Goal: Navigation & Orientation: Understand site structure

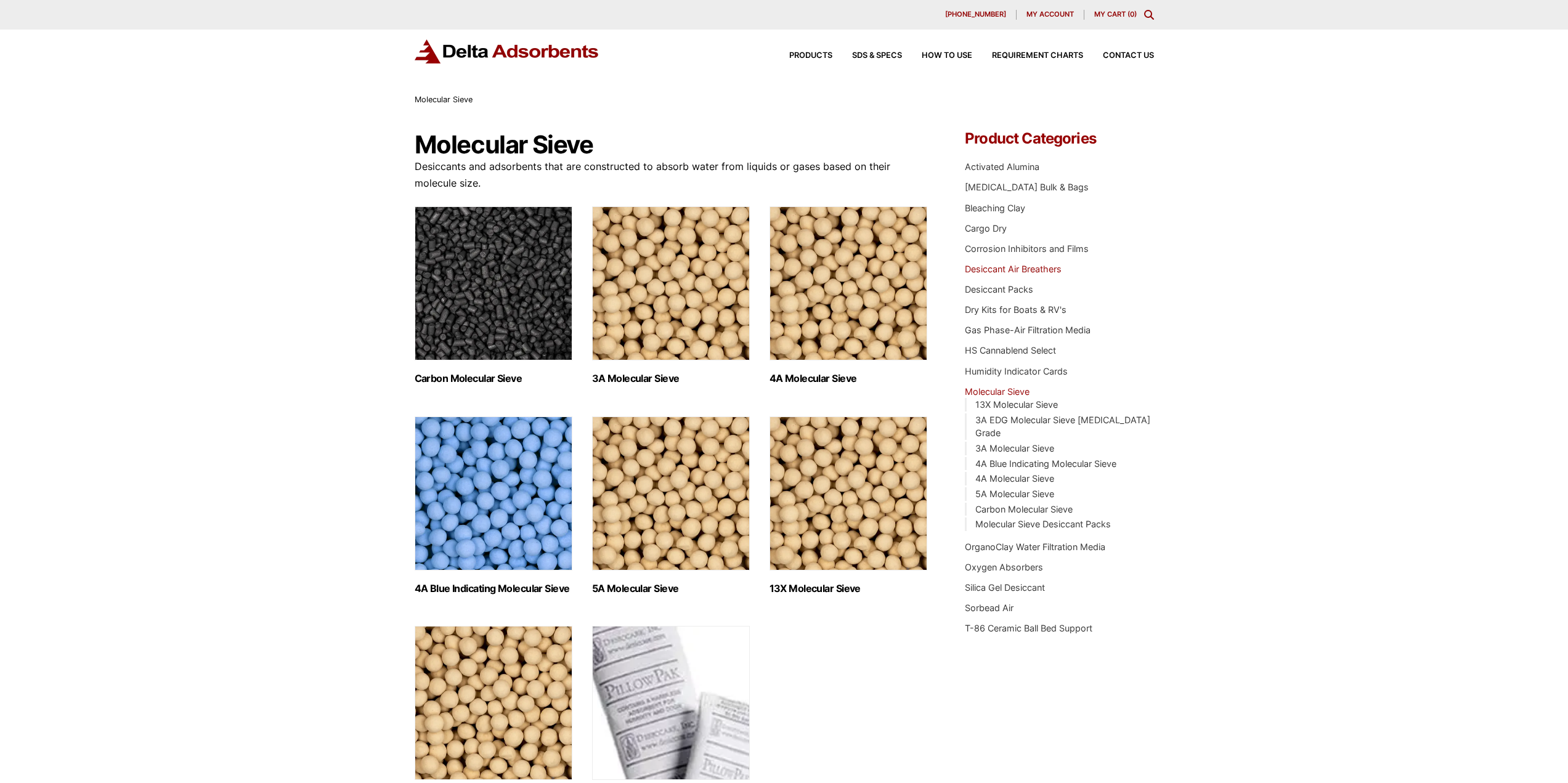
click at [1008, 270] on link "Desiccant Air Breathers" at bounding box center [1012, 269] width 97 height 10
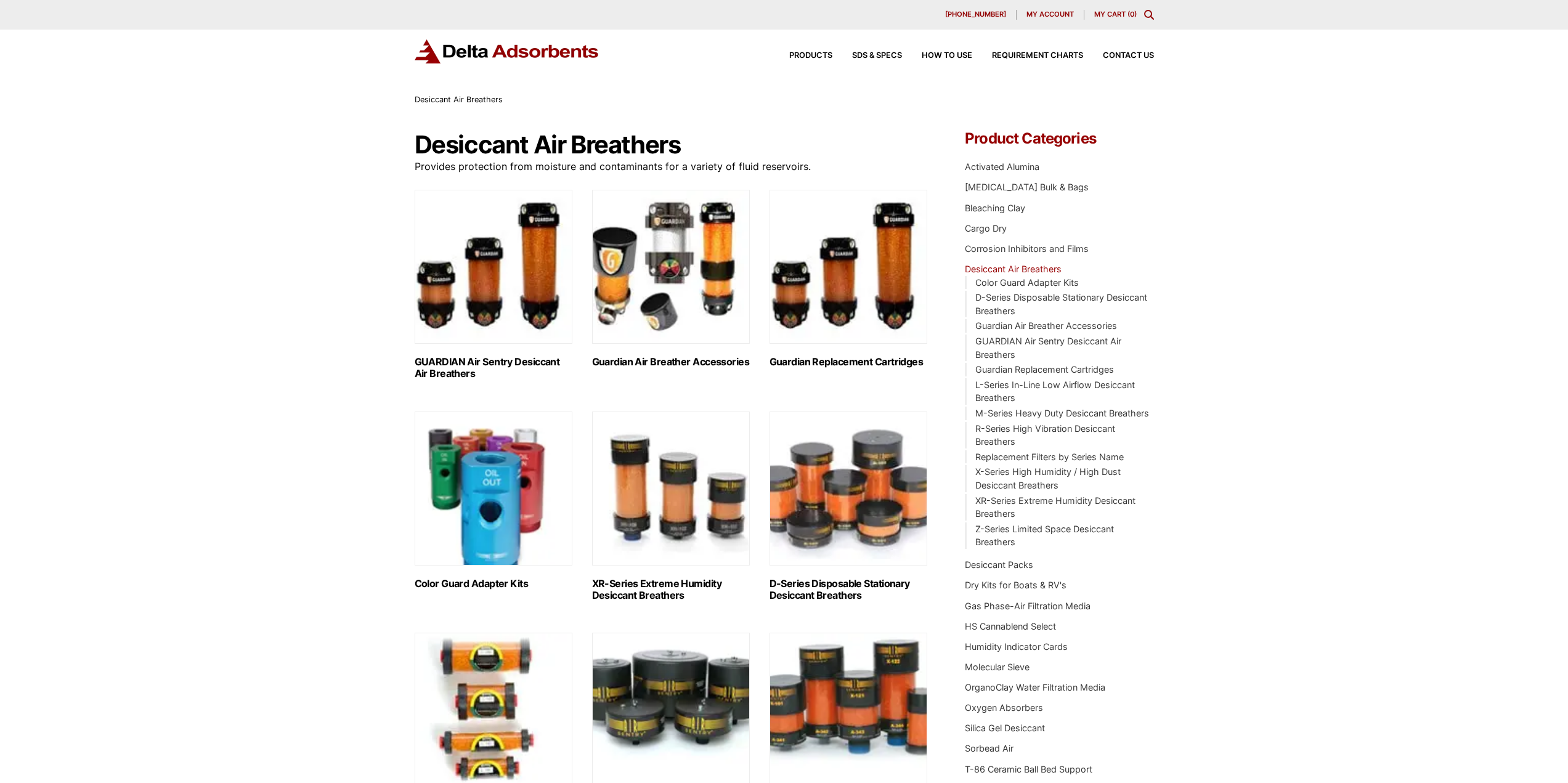
click at [998, 271] on link "Desiccant Air Breathers" at bounding box center [1012, 269] width 97 height 10
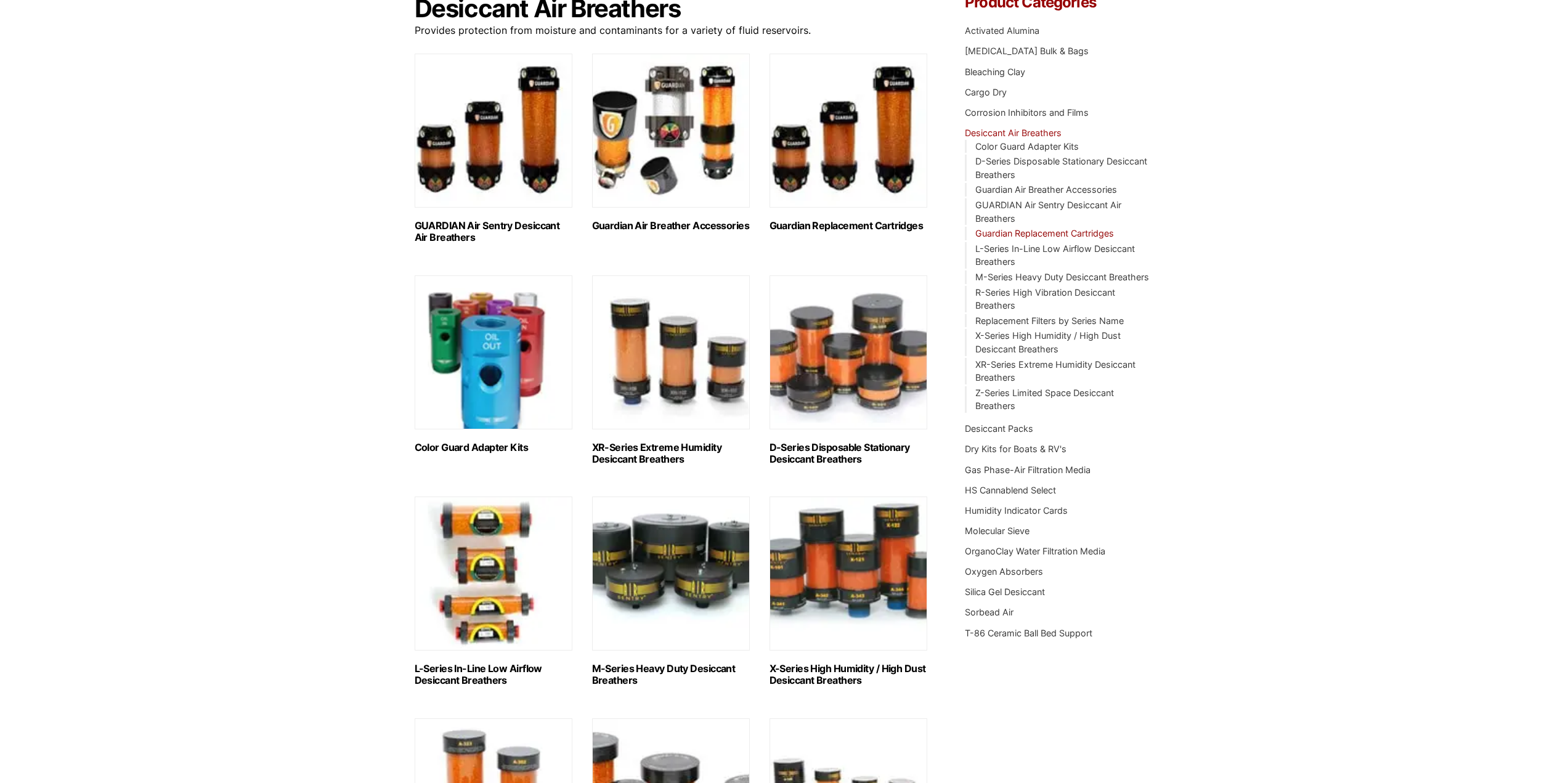
scroll to position [246, 0]
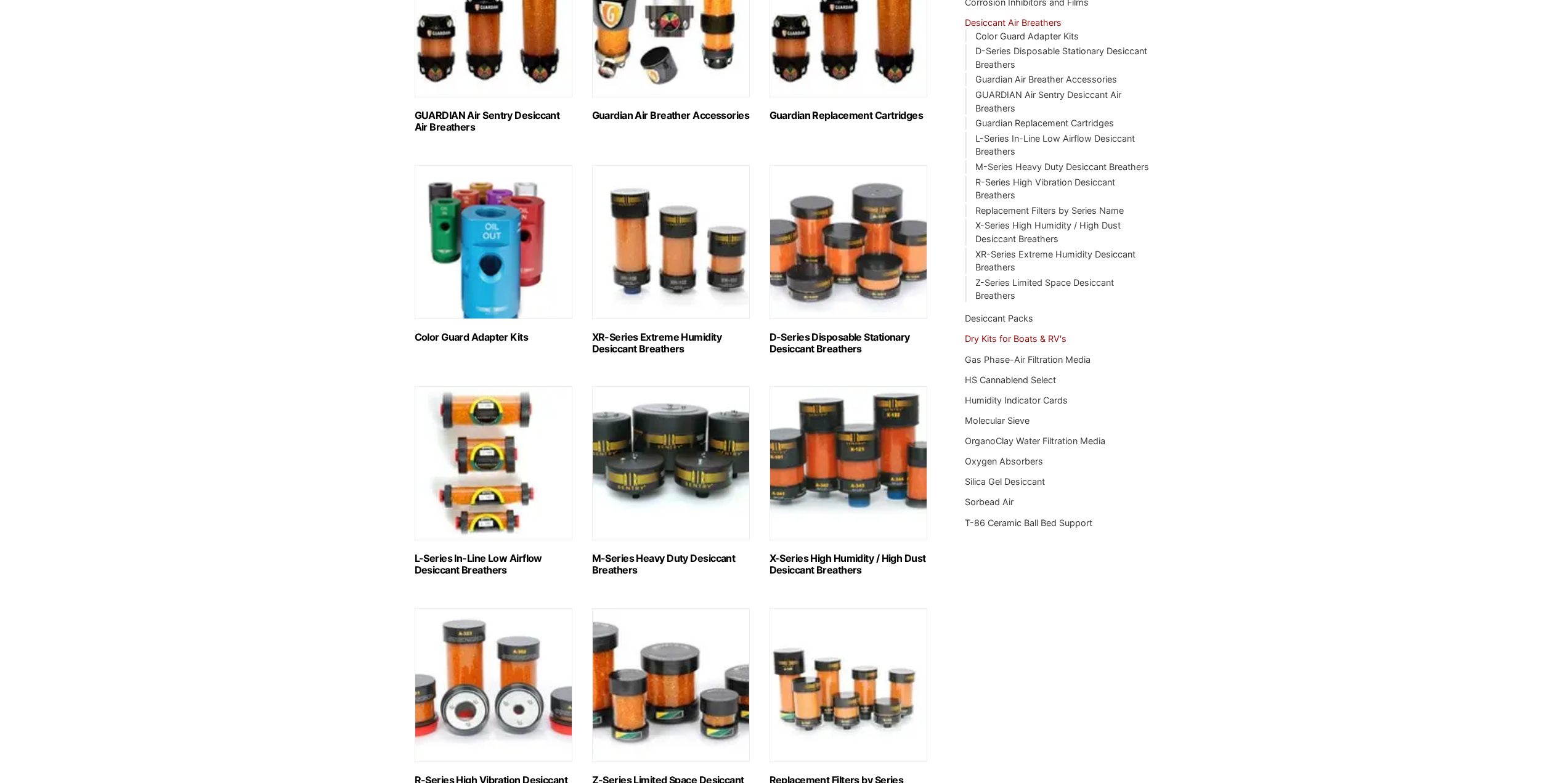
click at [1014, 337] on link "Dry Kits for Boats & RV's" at bounding box center [1015, 338] width 102 height 10
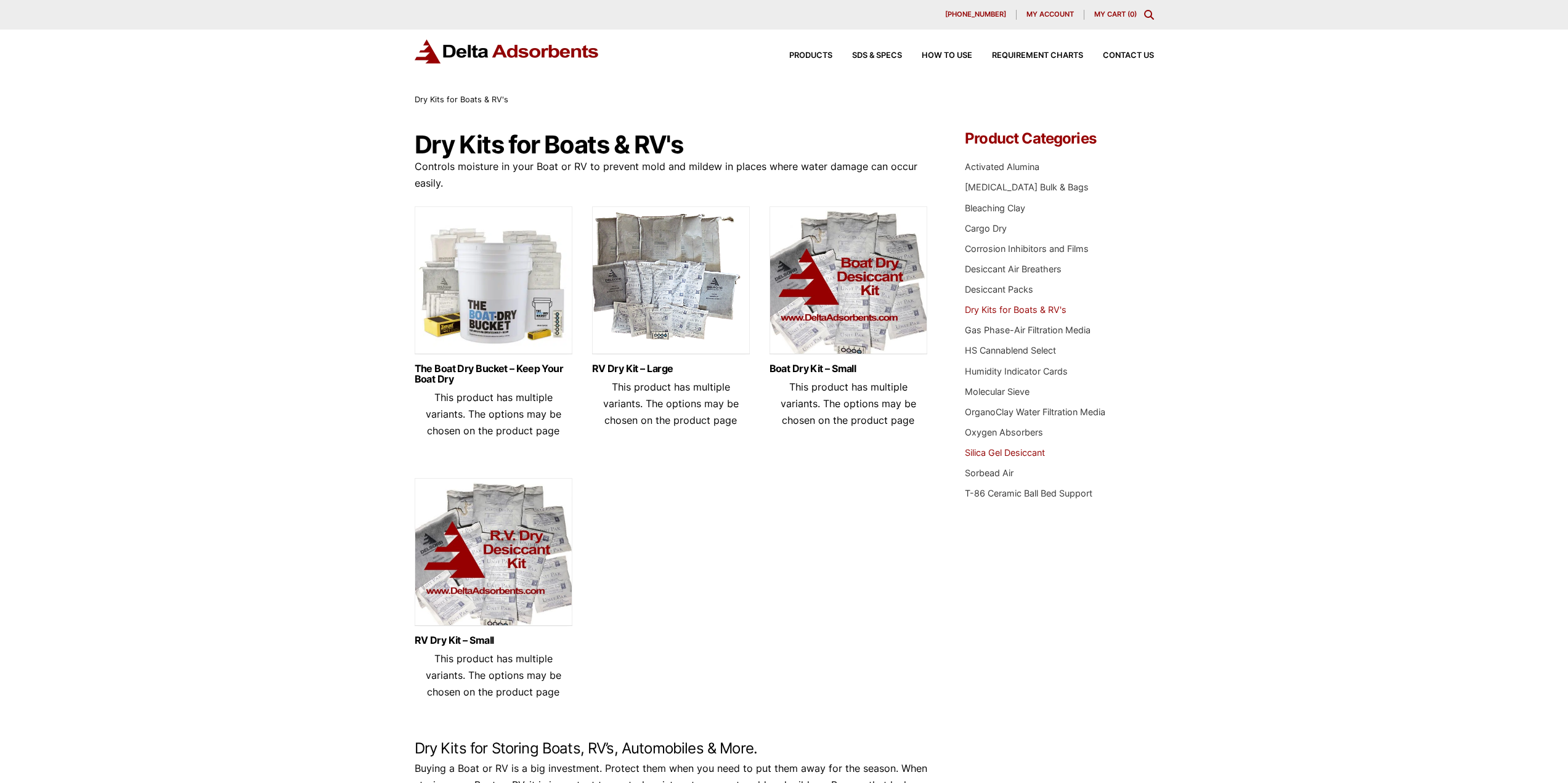
click at [1014, 450] on link "Silica Gel Desiccant" at bounding box center [1004, 452] width 80 height 10
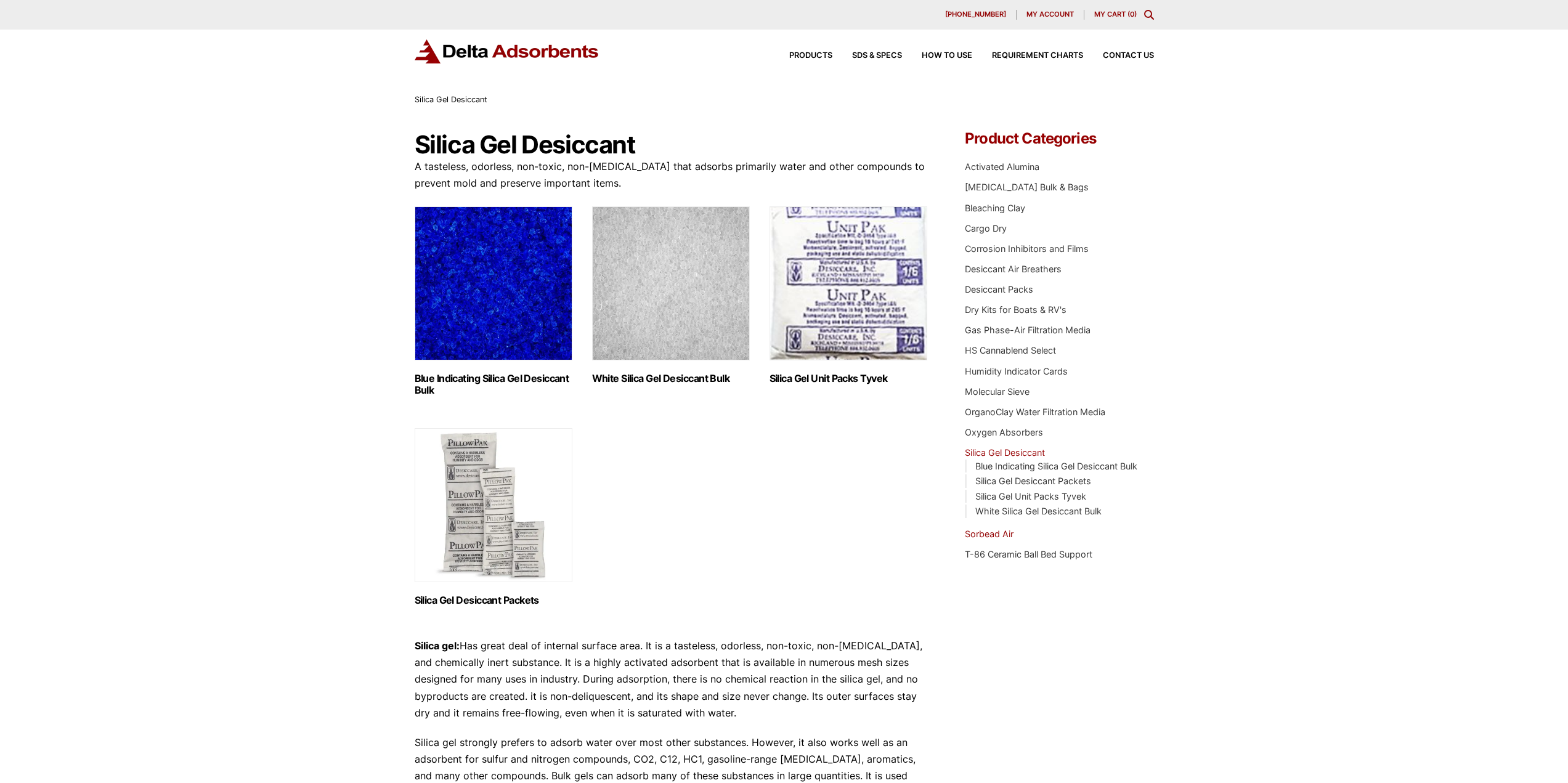
click at [991, 535] on link "Sorbead Air" at bounding box center [989, 533] width 49 height 10
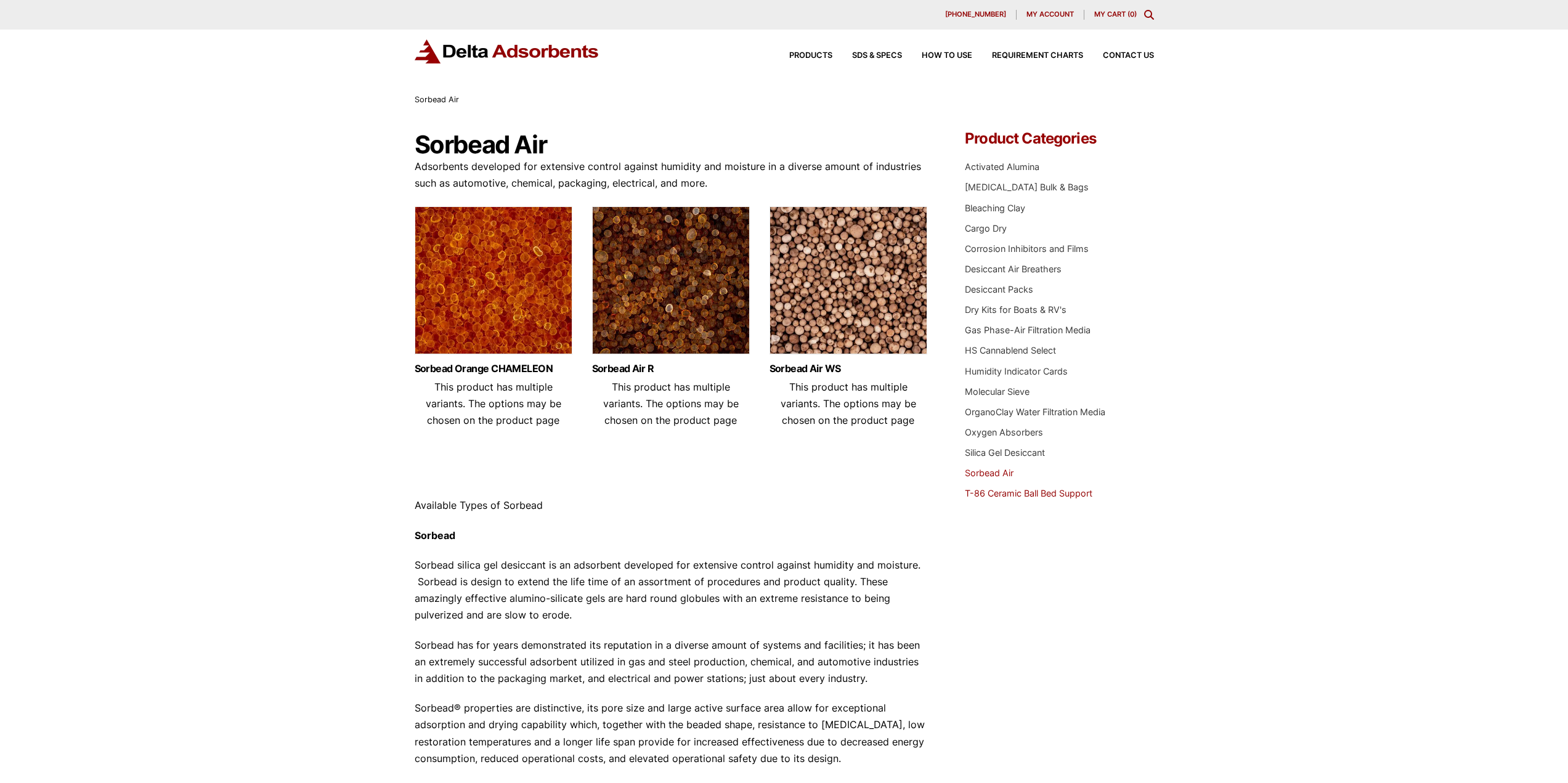
click at [1024, 494] on link "T-86 Ceramic Ball Bed Support" at bounding box center [1028, 493] width 127 height 10
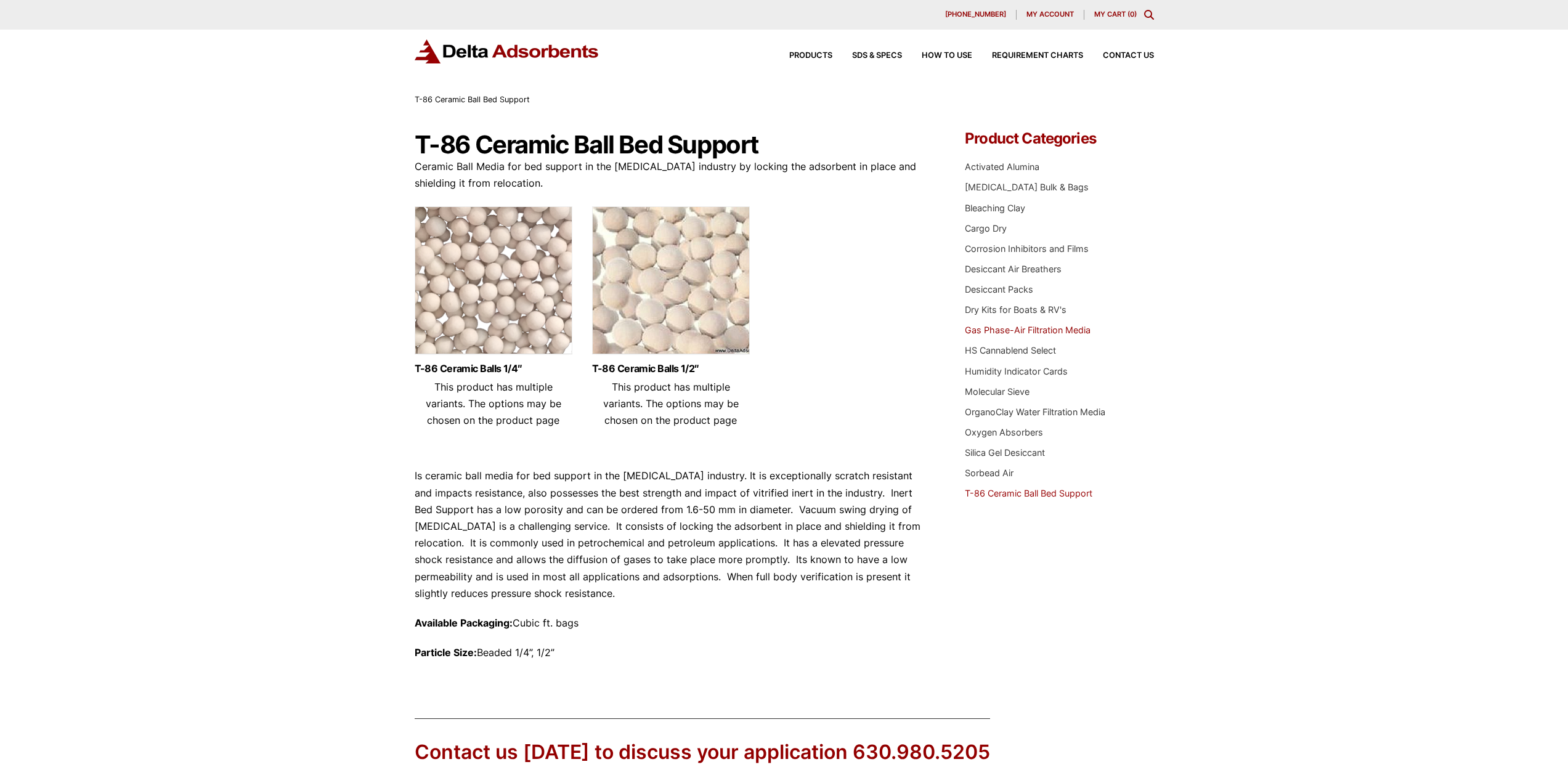
click at [1006, 328] on link "Gas Phase-Air Filtration Media" at bounding box center [1027, 330] width 126 height 10
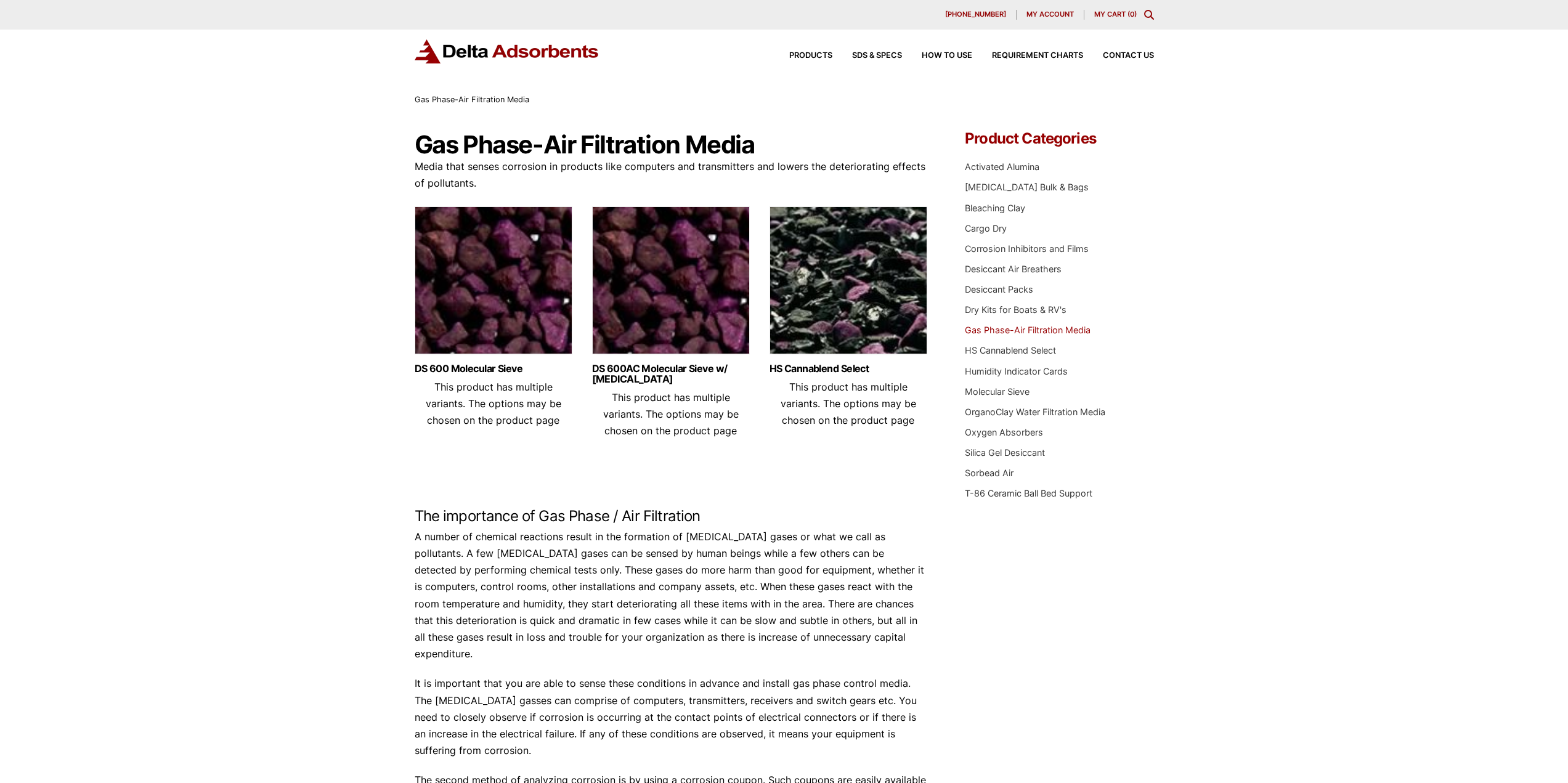
click at [990, 282] on ul "Activated Alumina Activated Carbon Bulk & Bags Bleaching Clay Cargo Dry Corrosi…" at bounding box center [1058, 330] width 189 height 354
click at [985, 290] on link "Desiccant Packs" at bounding box center [998, 289] width 68 height 10
